Goal: Information Seeking & Learning: Learn about a topic

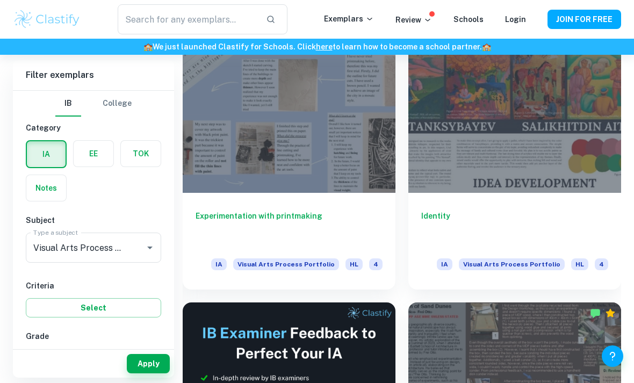
scroll to position [277, 0]
click at [286, 206] on div "Experimentation with printmaking IA Visual Arts Process Portfolio HL 4" at bounding box center [289, 240] width 213 height 97
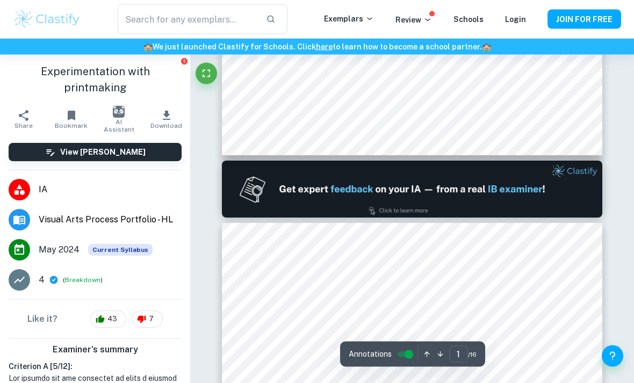
scroll to position [125, 0]
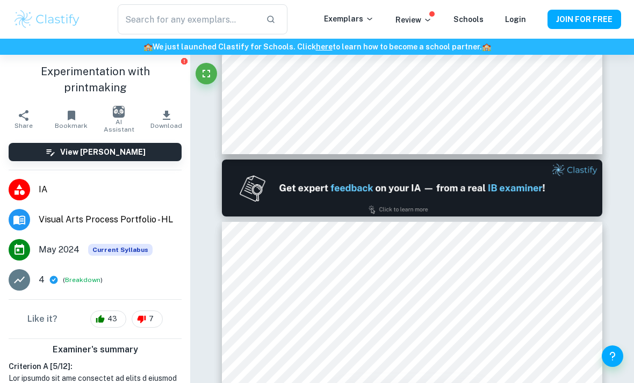
type input "2"
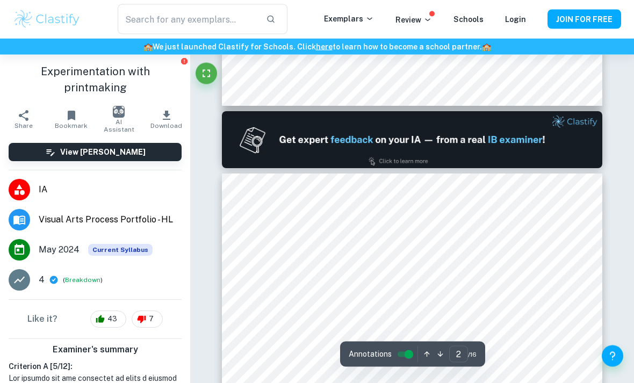
scroll to position [175, 0]
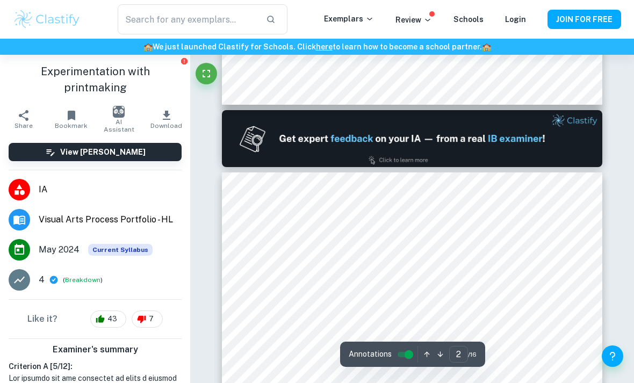
click at [551, 126] on img at bounding box center [412, 138] width 380 height 57
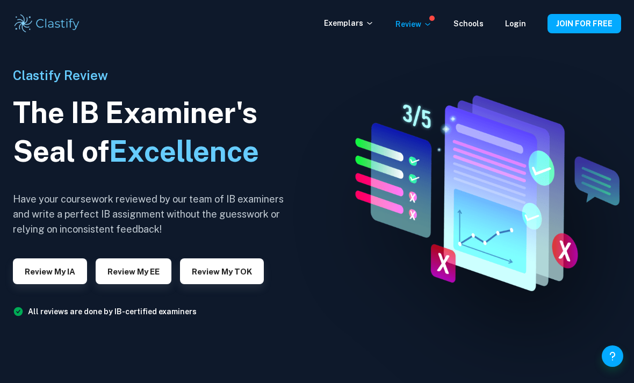
scroll to position [24, 0]
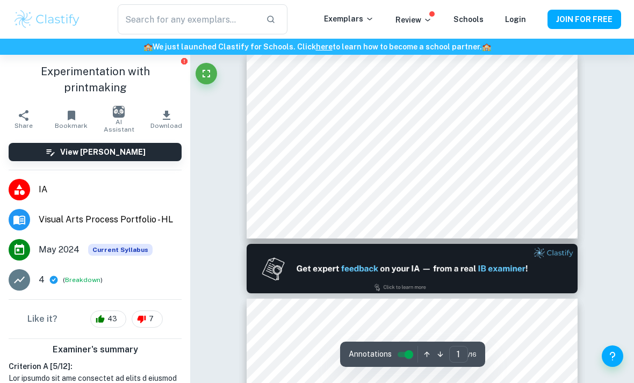
scroll to position [10, 0]
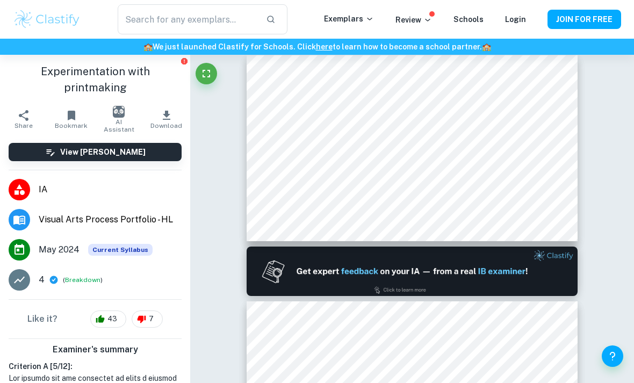
click at [75, 275] on button "Breakdown" at bounding box center [82, 280] width 35 height 10
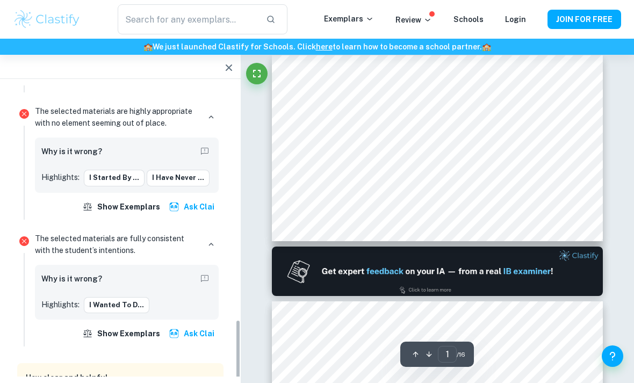
scroll to position [1094, 0]
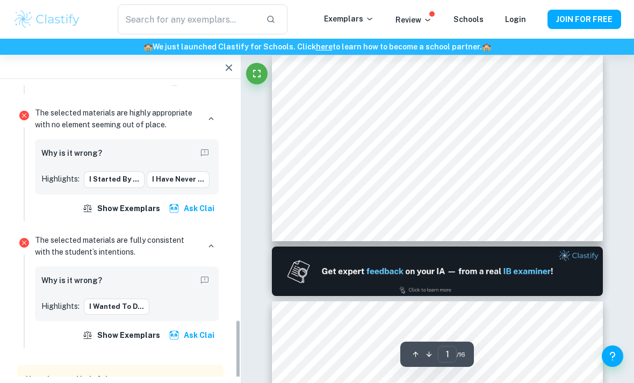
click at [218, 239] on button "button" at bounding box center [211, 246] width 15 height 15
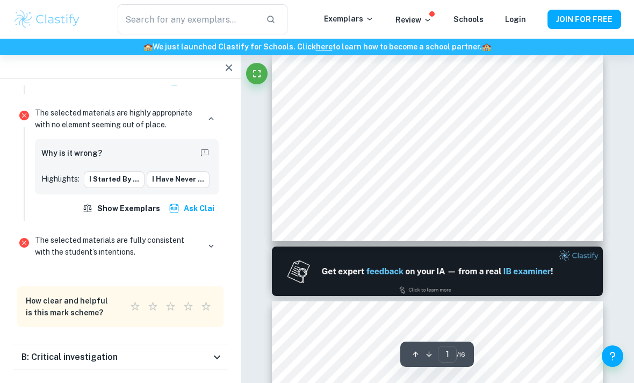
click at [212, 241] on icon "button" at bounding box center [211, 246] width 10 height 10
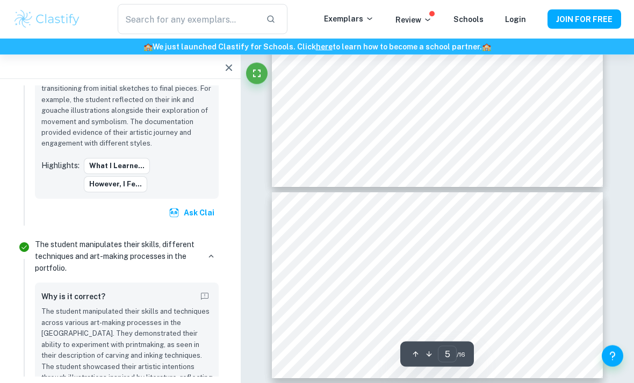
scroll to position [753, 0]
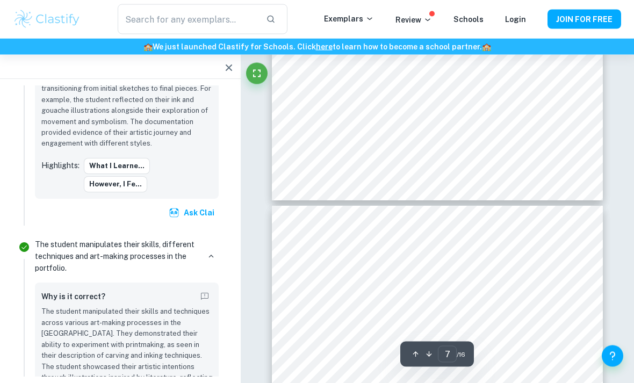
type input "8"
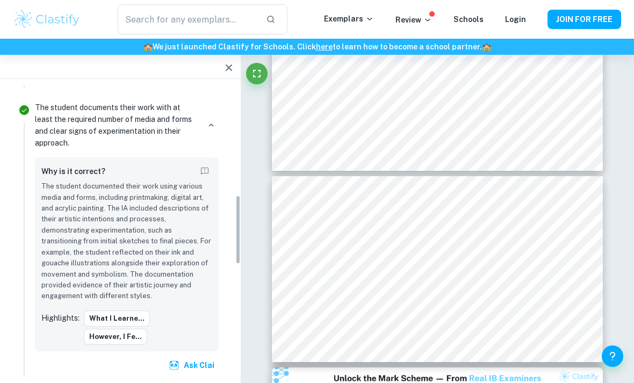
scroll to position [502, 0]
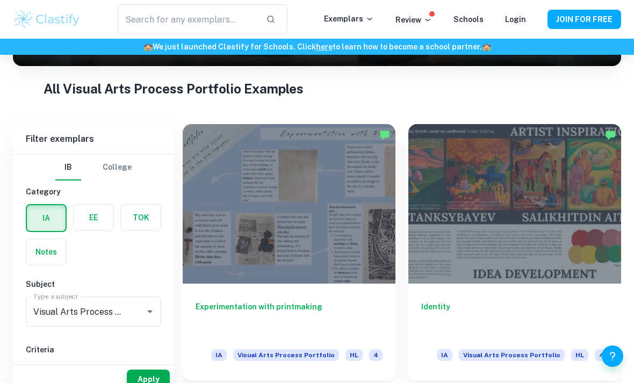
scroll to position [184, 0]
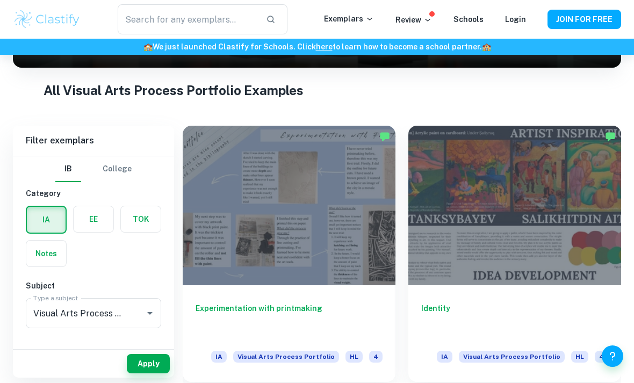
click at [581, 194] on div at bounding box center [514, 206] width 213 height 160
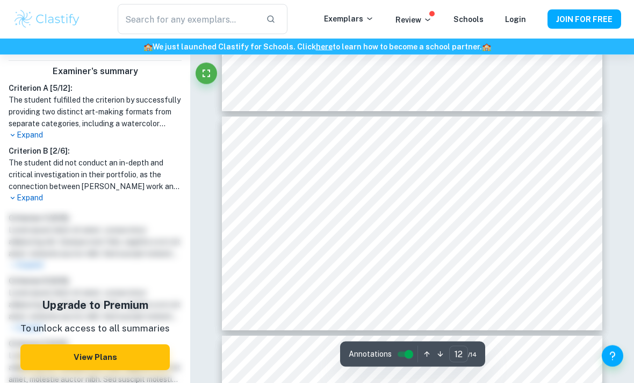
scroll to position [2548, 0]
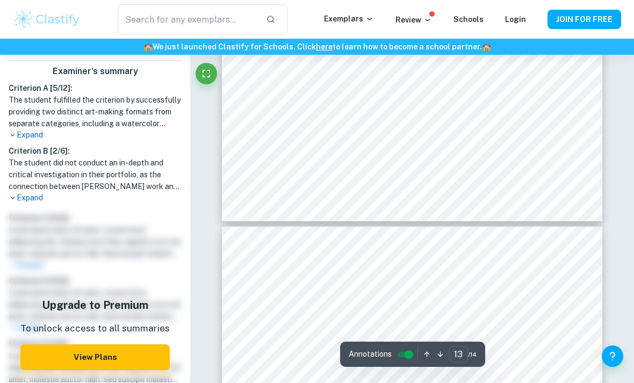
type input "14"
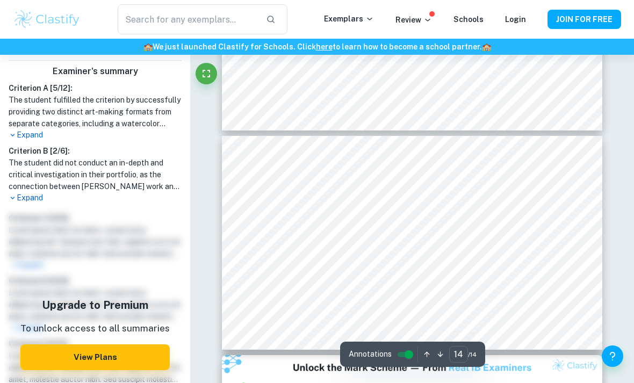
scroll to position [2960, 0]
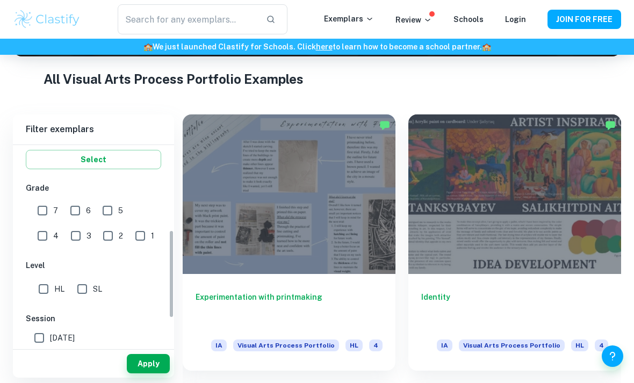
scroll to position [179, 0]
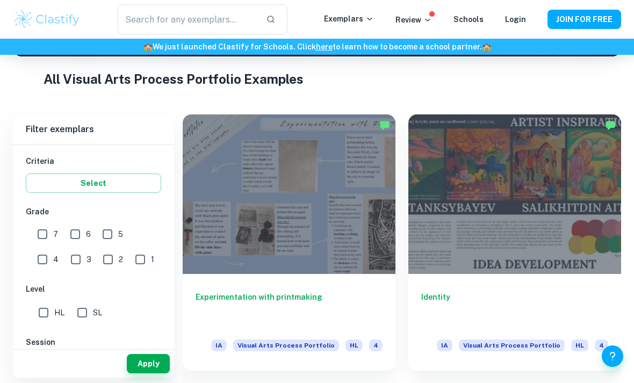
click at [49, 229] on input "7" at bounding box center [42, 233] width 21 height 21
checkbox input "true"
click at [147, 373] on button "Apply" at bounding box center [148, 363] width 43 height 19
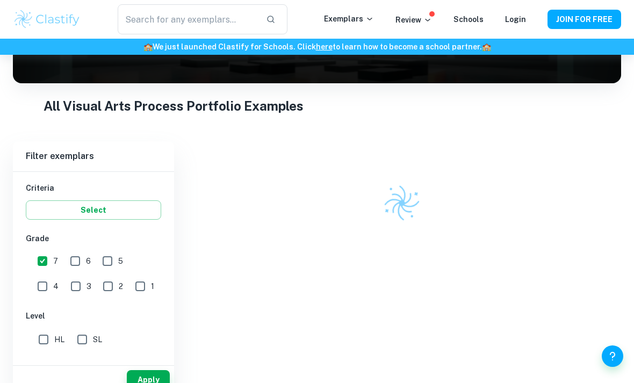
scroll to position [157, 0]
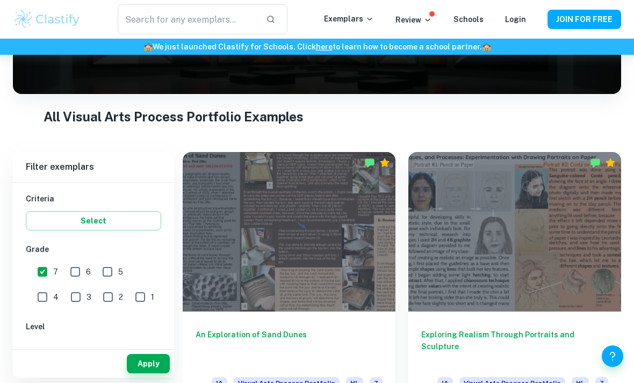
click at [329, 335] on h6 "An Exploration of Sand Dunes" at bounding box center [289, 346] width 187 height 35
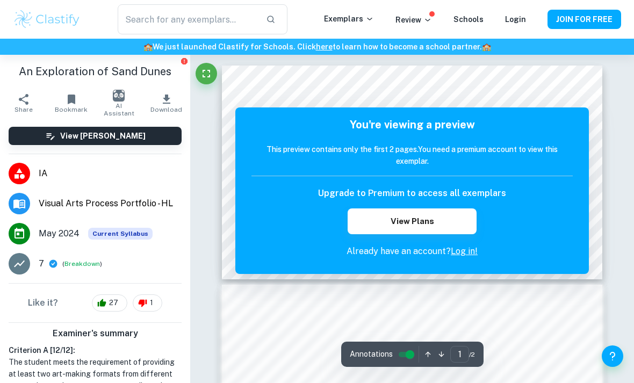
scroll to position [4, 0]
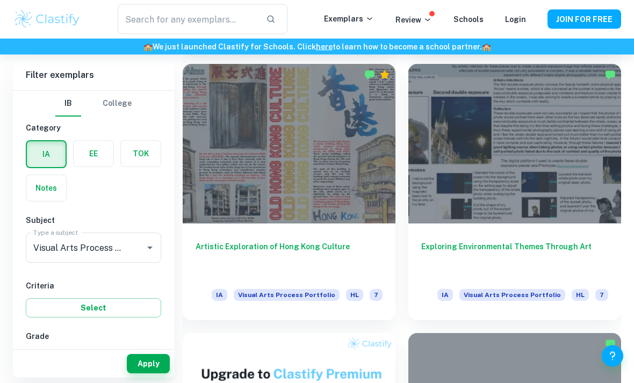
scroll to position [784, 0]
click at [545, 234] on div "Exploring Environmental Themes Through Art IA Visual Arts Process Portfolio HL 7" at bounding box center [514, 271] width 213 height 97
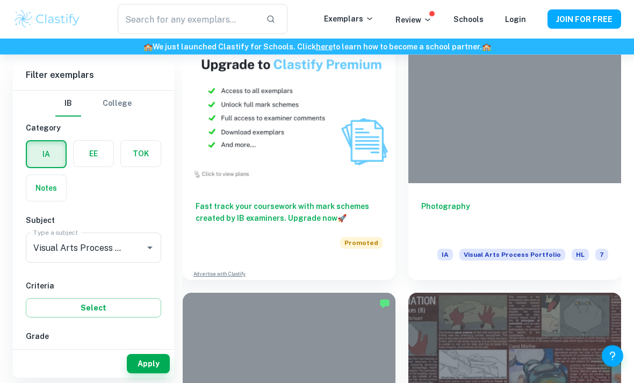
scroll to position [1095, 0]
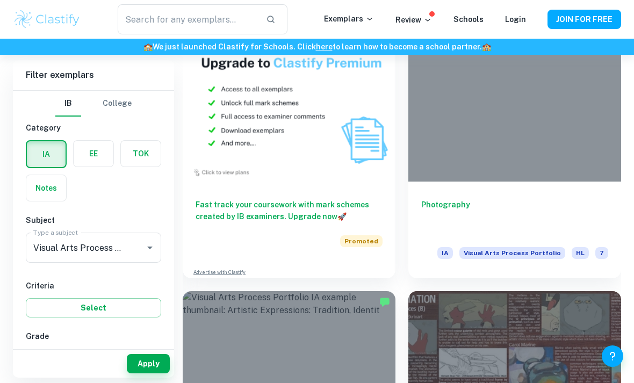
click at [460, 203] on h6 "Photography" at bounding box center [514, 216] width 187 height 35
